Goal: Obtain resource: Download file/media

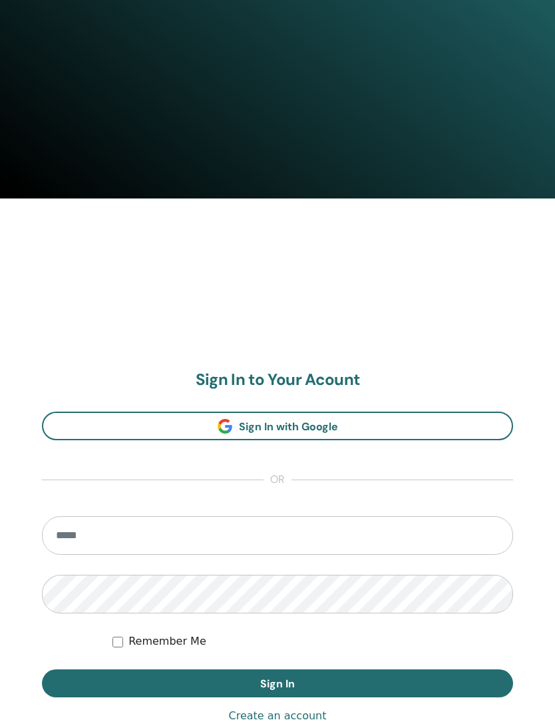
scroll to position [594, 0]
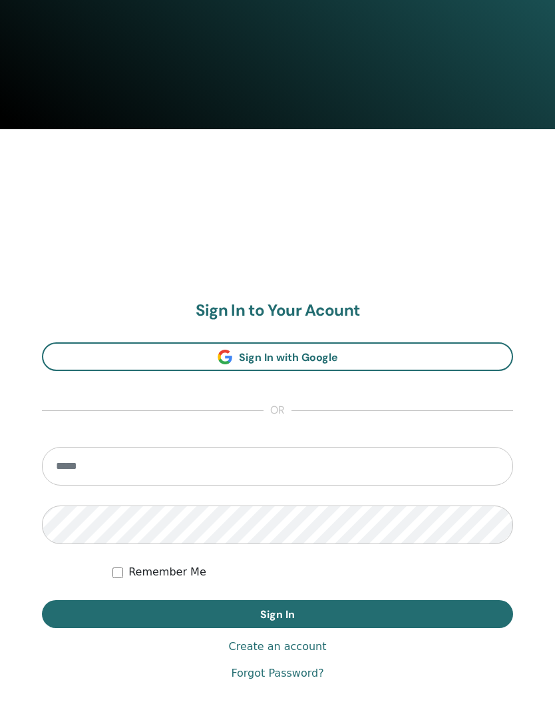
click at [322, 439] on section "Sign In to Your Acount Sign In with Google or Remember Me Sign In" at bounding box center [277, 465] width 471 height 328
click at [320, 469] on input "email" at bounding box center [277, 466] width 471 height 39
type input "**********"
click at [278, 614] on button "Sign In" at bounding box center [277, 614] width 471 height 28
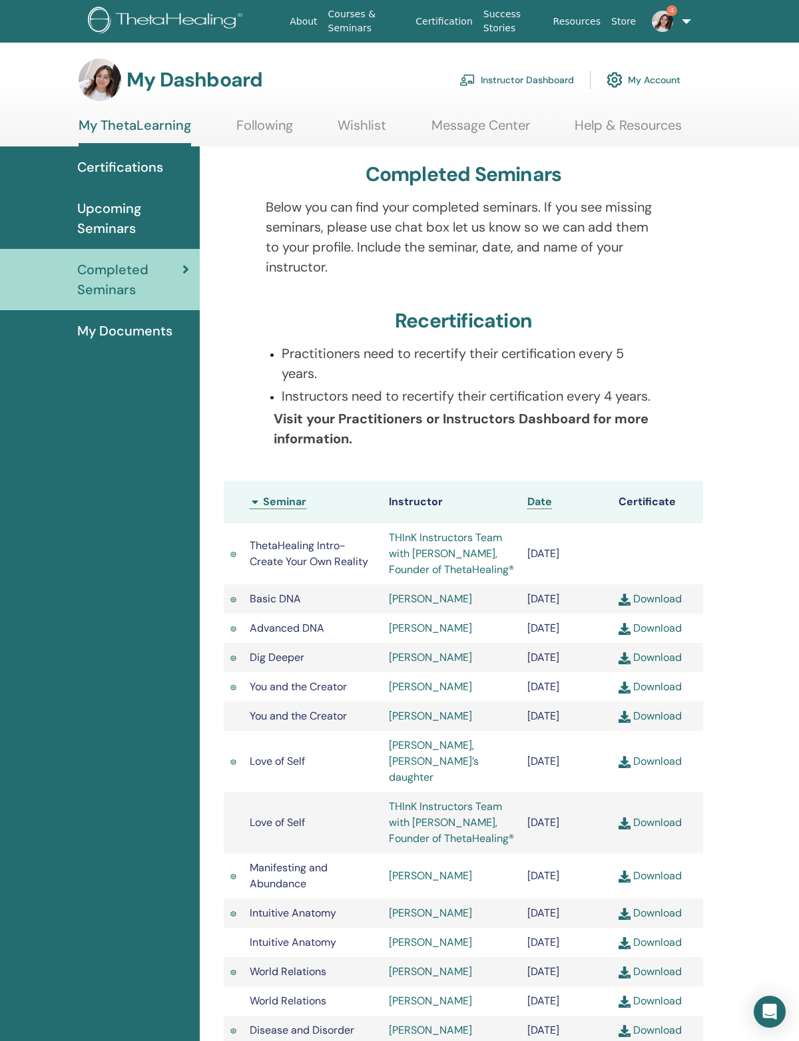
click at [548, 93] on link "Instructor Dashboard" at bounding box center [516, 79] width 115 height 29
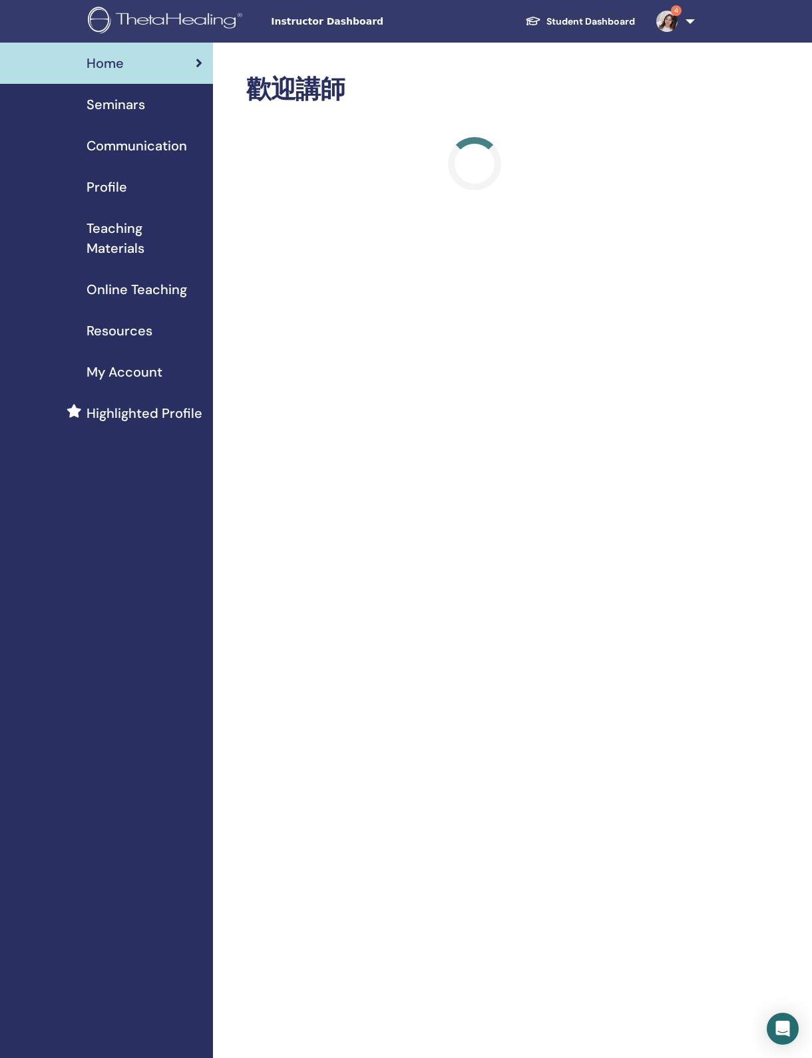
scroll to position [33, 0]
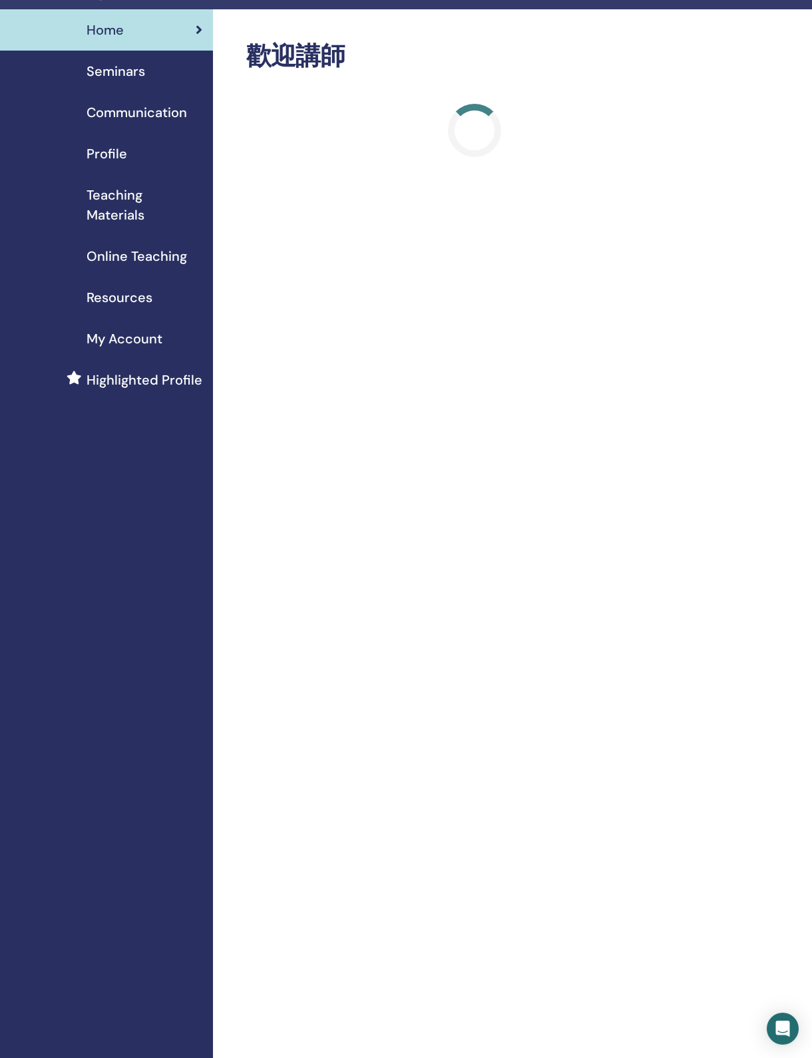
click at [138, 221] on span "Teaching Materials" at bounding box center [145, 205] width 116 height 40
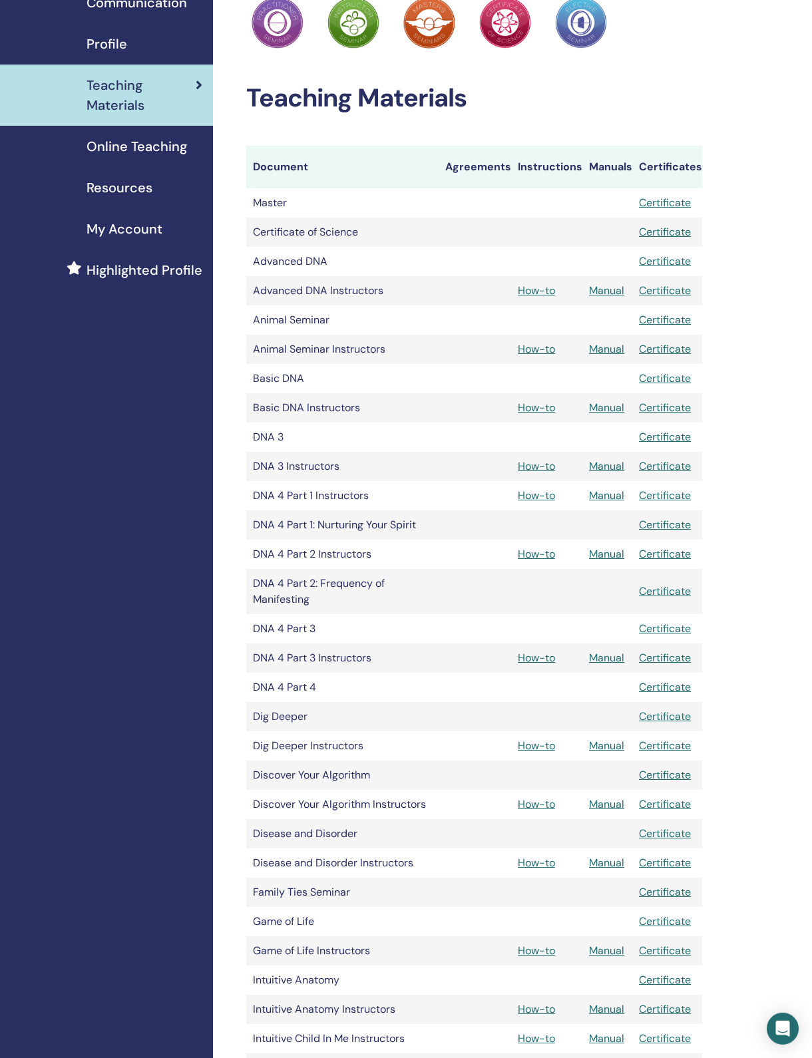
scroll to position [144, 0]
click at [543, 355] on link "How-to" at bounding box center [536, 349] width 37 height 14
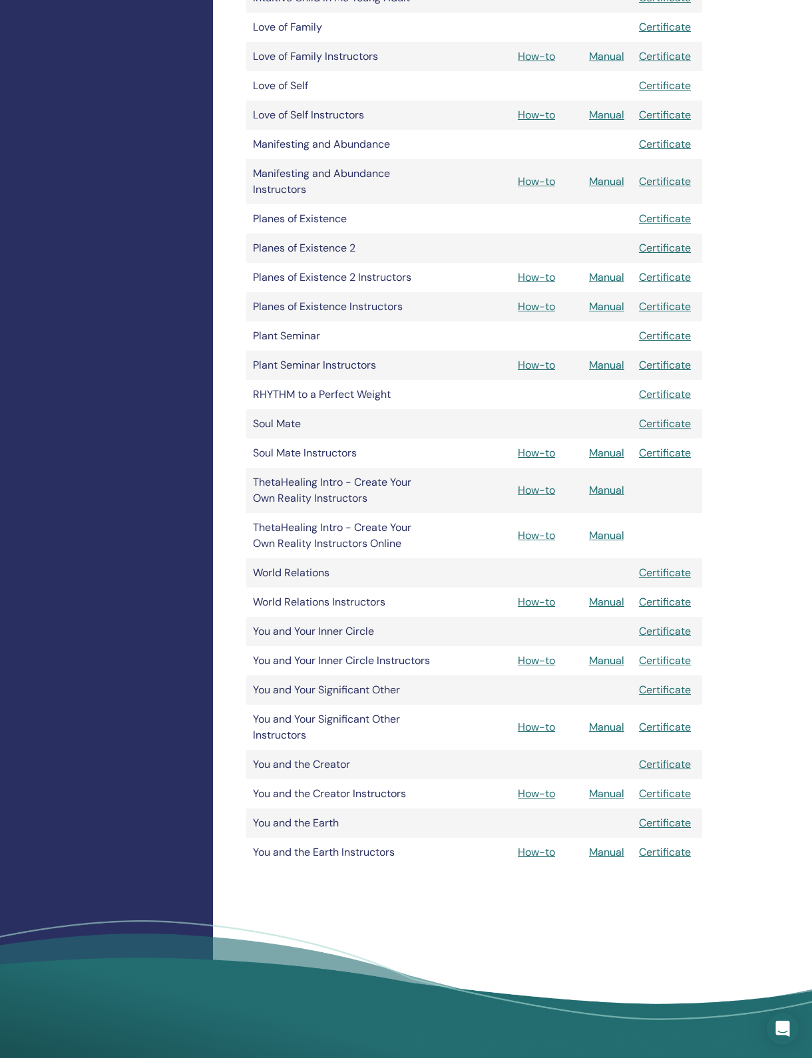
scroll to position [1287, 0]
click at [550, 372] on link "How-to" at bounding box center [536, 365] width 37 height 14
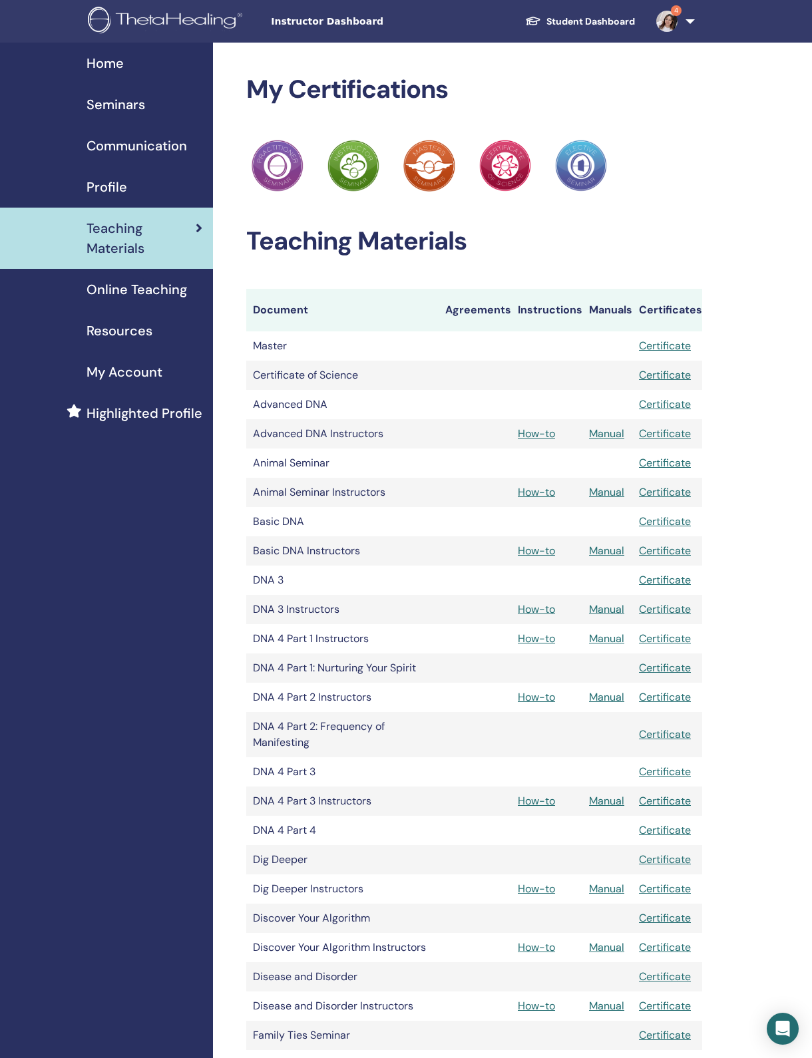
scroll to position [1350, 0]
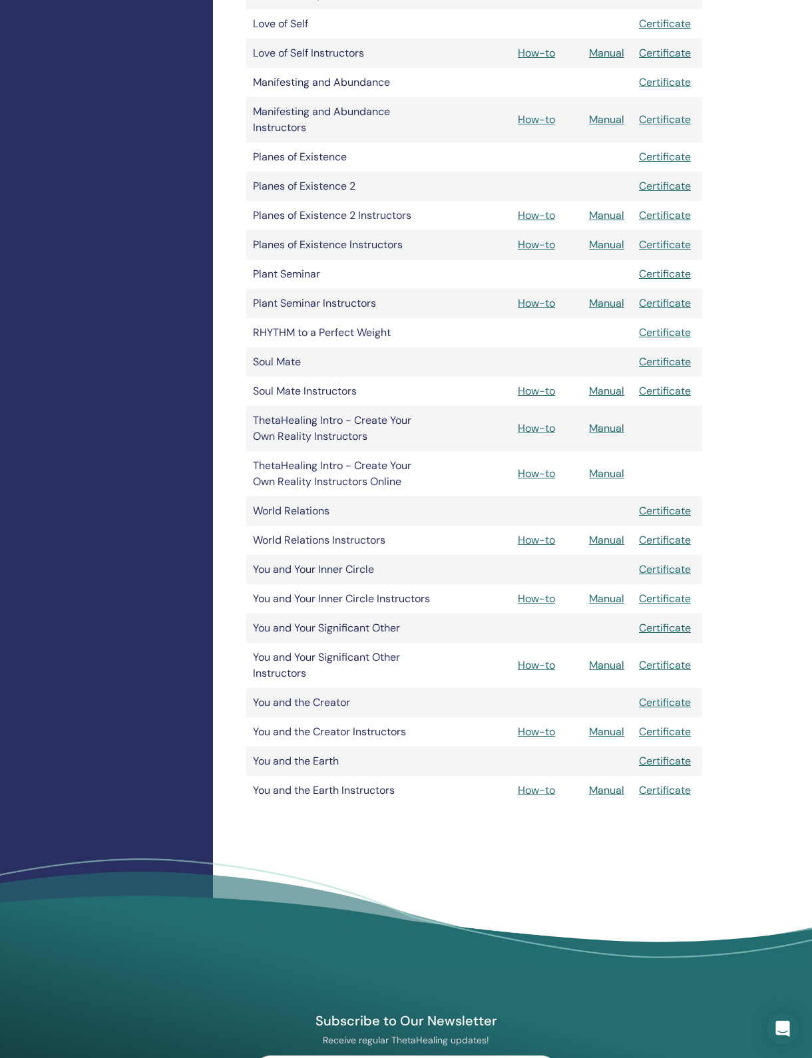
click at [548, 798] on link "How-to" at bounding box center [536, 791] width 37 height 14
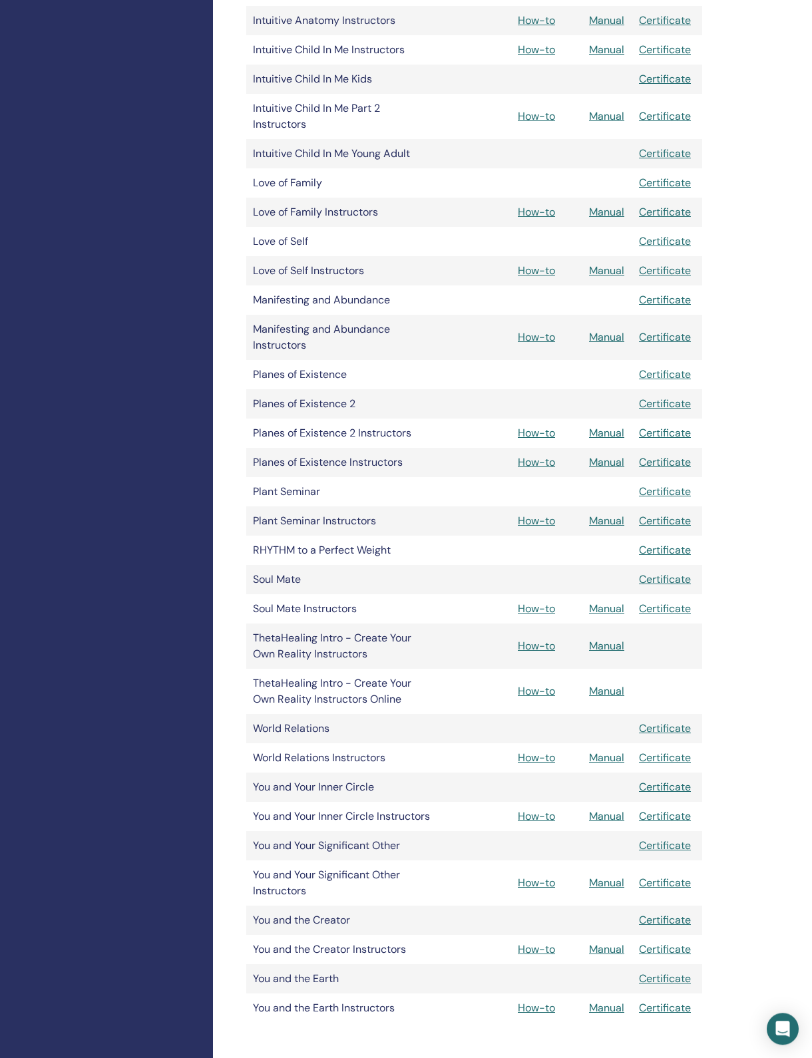
scroll to position [1132, 0]
click at [544, 470] on link "How-to" at bounding box center [536, 463] width 37 height 14
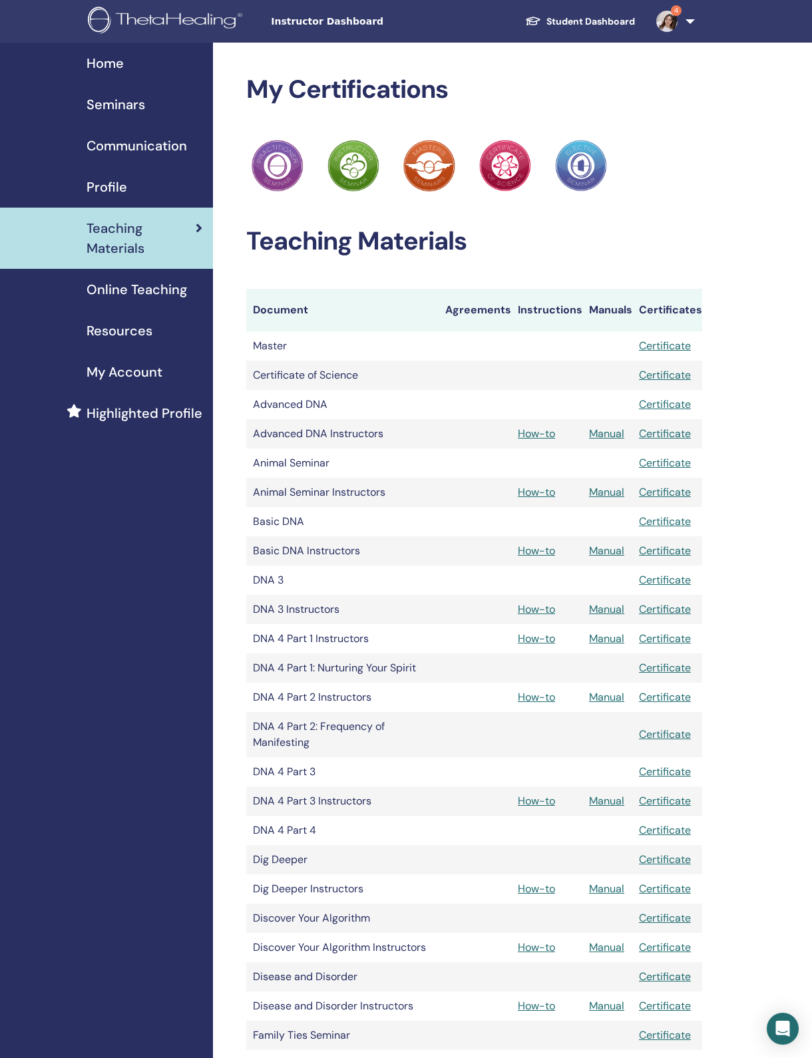
click at [135, 28] on img at bounding box center [167, 22] width 159 height 30
